Goal: Task Accomplishment & Management: Manage account settings

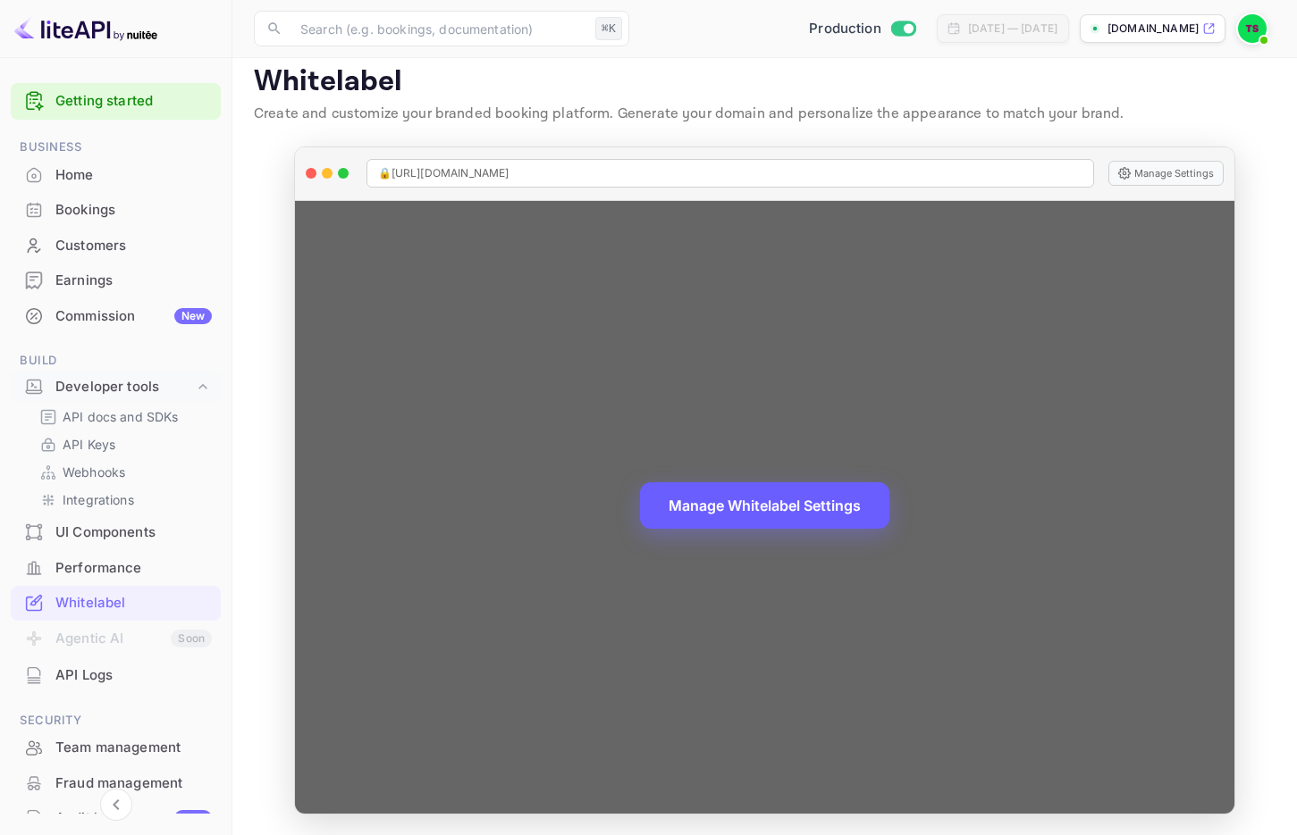
click at [710, 508] on button "Manage Whitelabel Settings" at bounding box center [764, 506] width 249 height 46
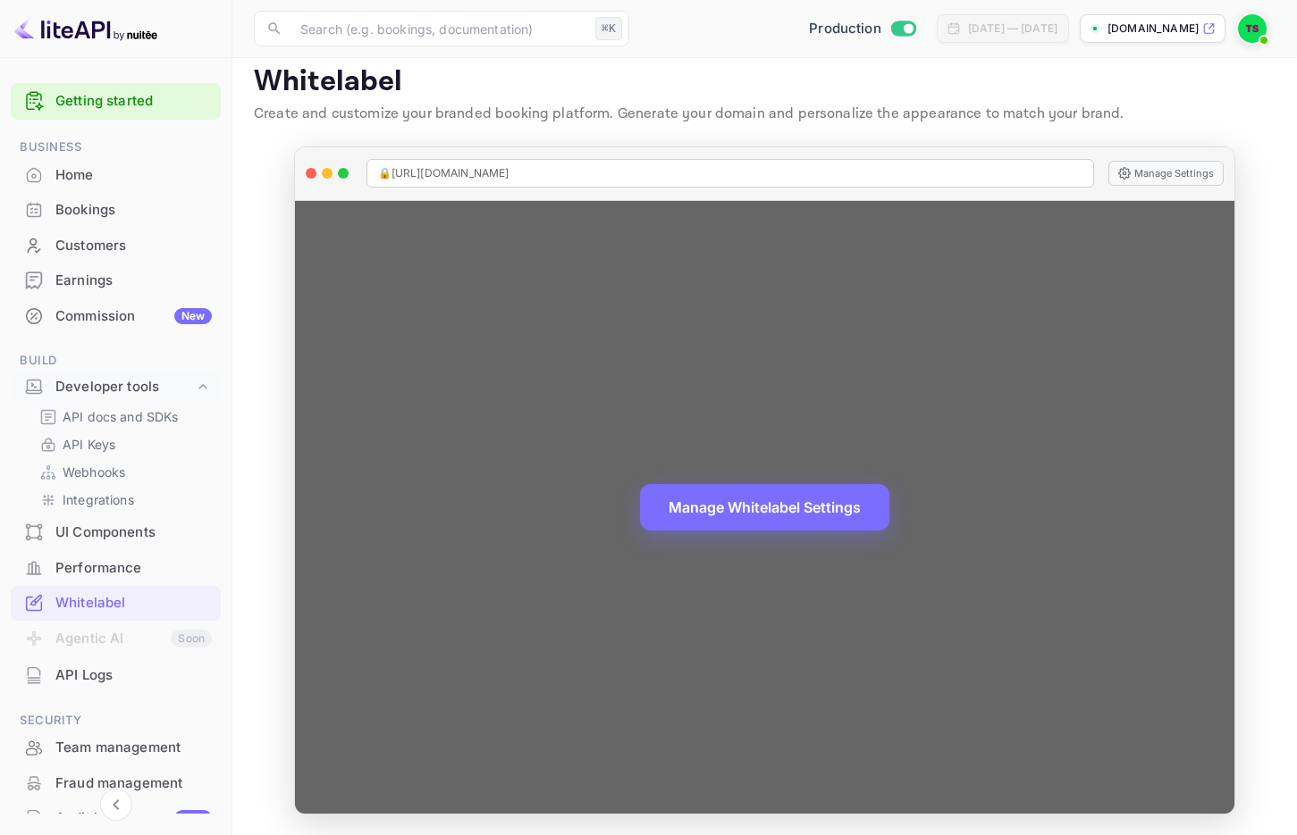
click at [1198, 401] on div "Manage Whitelabel Settings" at bounding box center [765, 507] width 940 height 613
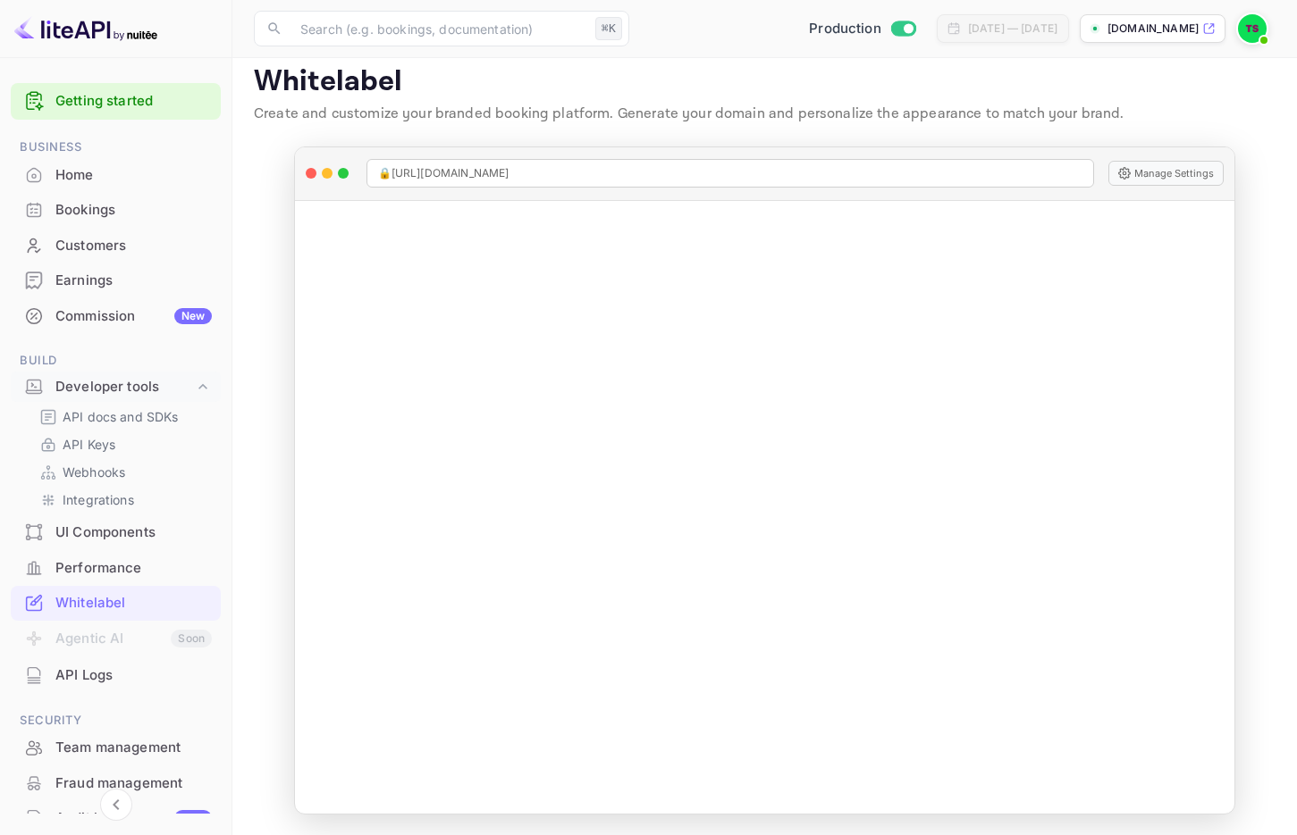
click at [1244, 30] on img at bounding box center [1252, 28] width 29 height 29
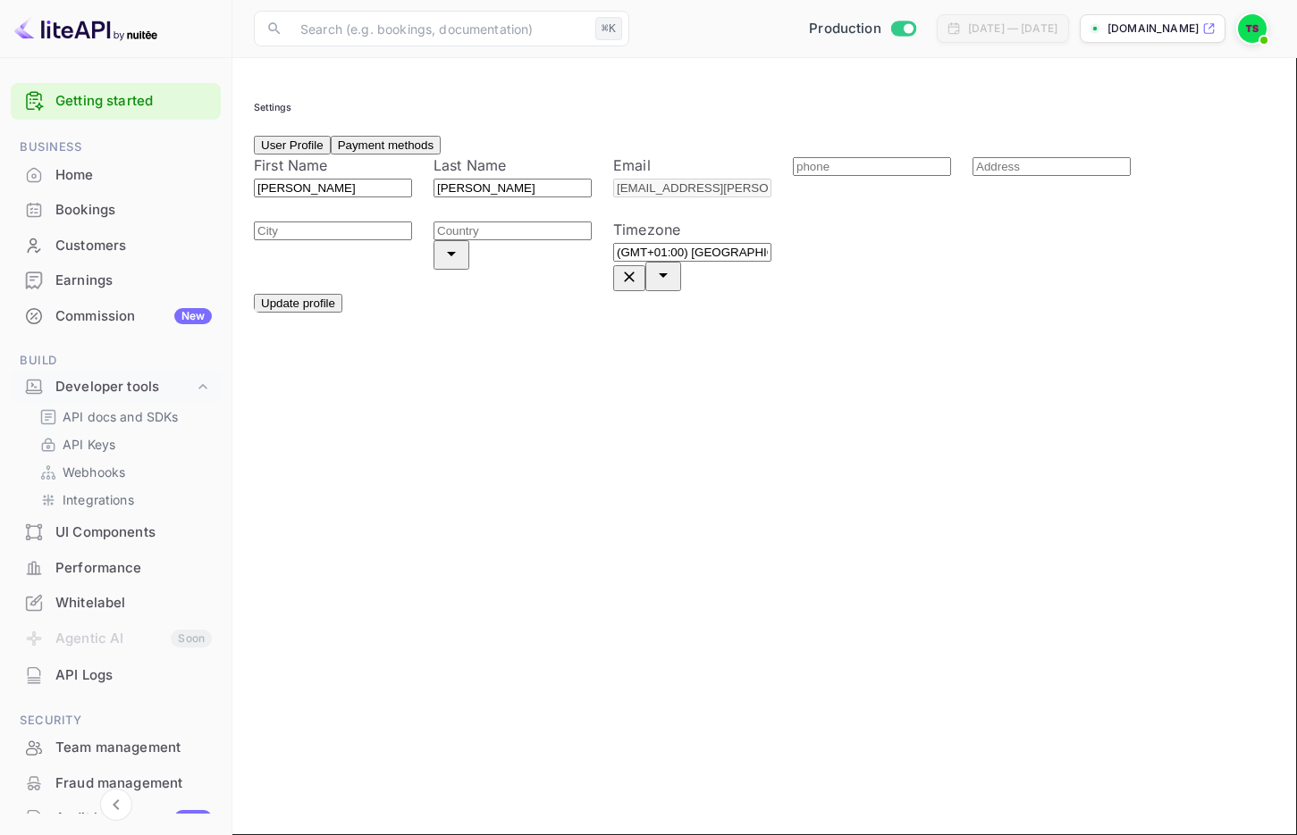
click at [1249, 28] on img at bounding box center [1252, 28] width 29 height 29
click at [942, 835] on div at bounding box center [648, 850] width 1297 height 0
click at [1107, 40] on div "[DOMAIN_NAME]" at bounding box center [1152, 28] width 146 height 29
click at [1129, 38] on div "[DOMAIN_NAME]" at bounding box center [1152, 28] width 146 height 29
click at [1213, 31] on icon at bounding box center [1209, 29] width 10 height 10
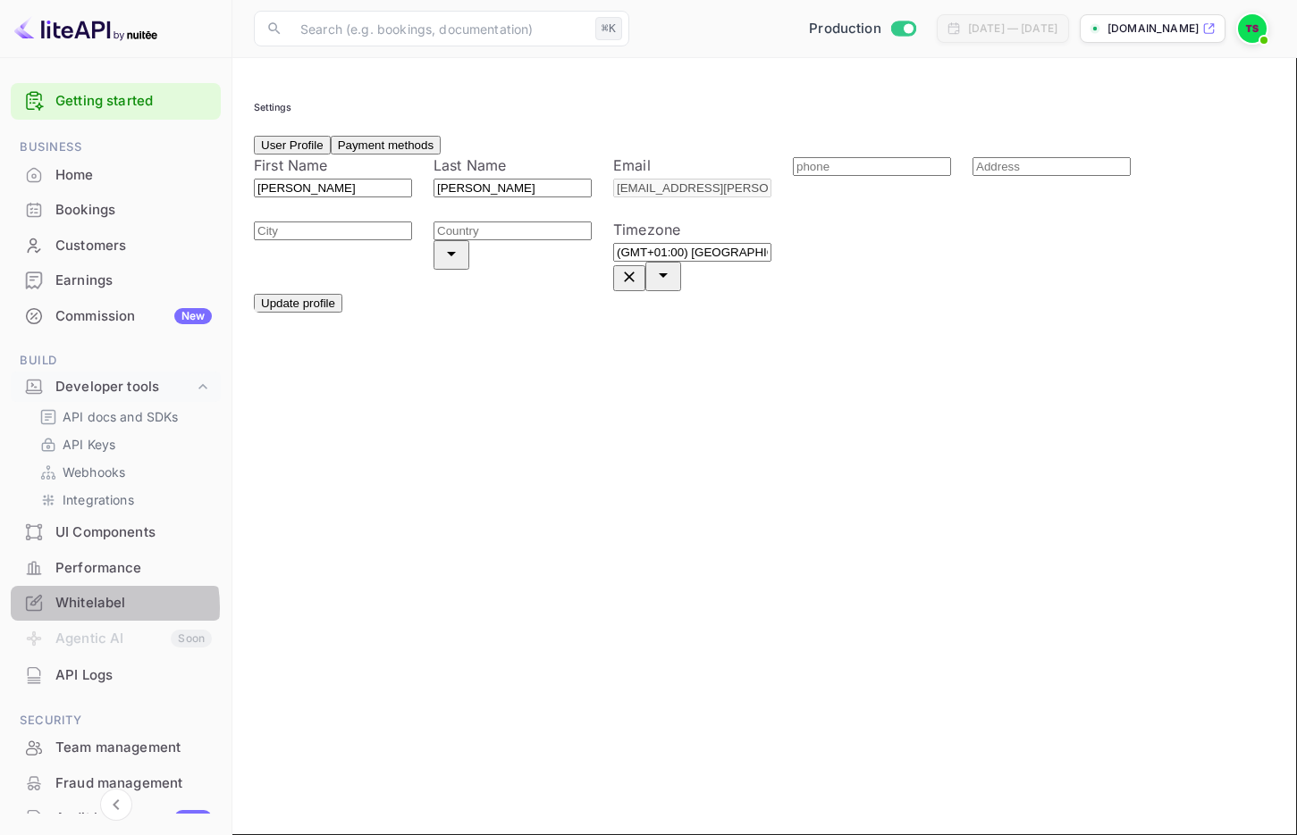
click at [86, 608] on div "Whitelabel" at bounding box center [133, 603] width 156 height 21
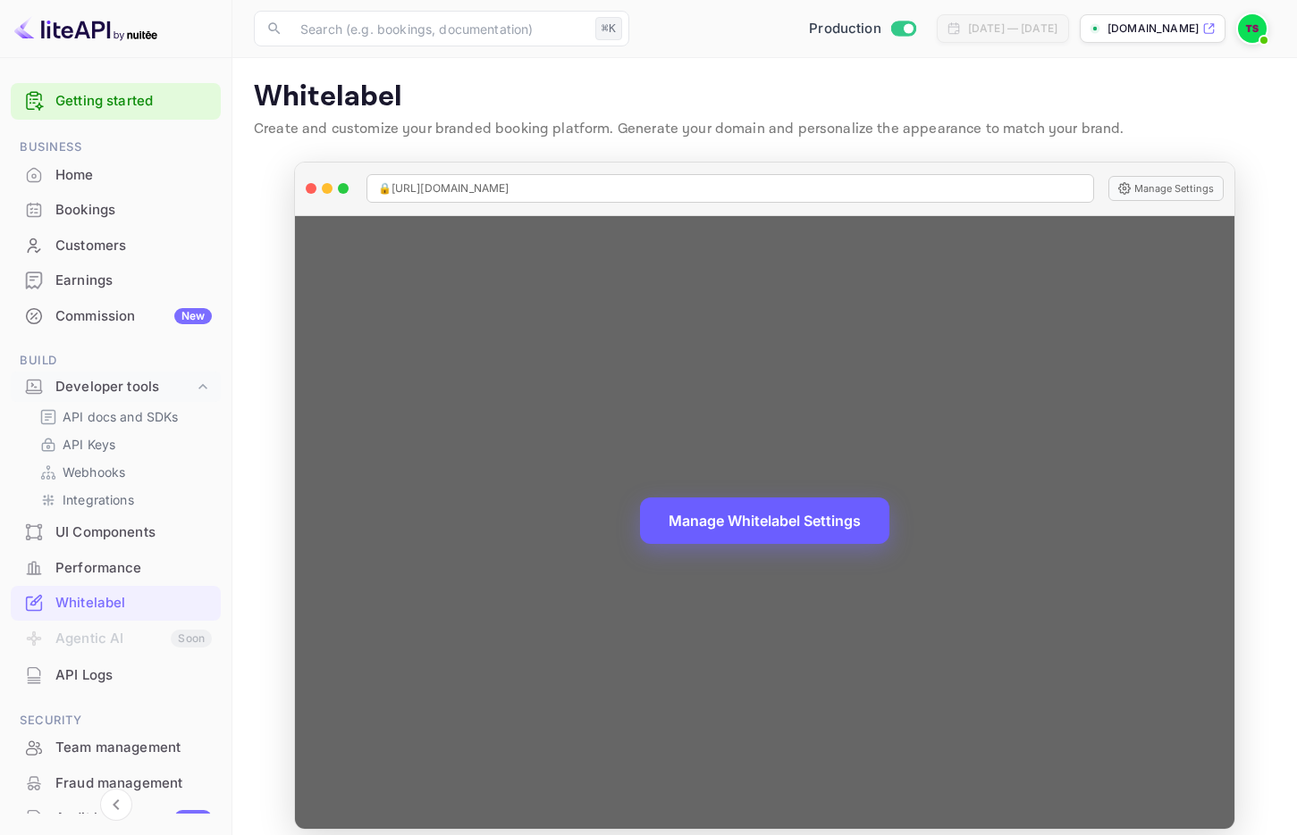
click at [747, 512] on button "Manage Whitelabel Settings" at bounding box center [764, 521] width 249 height 46
